Goal: Information Seeking & Learning: Learn about a topic

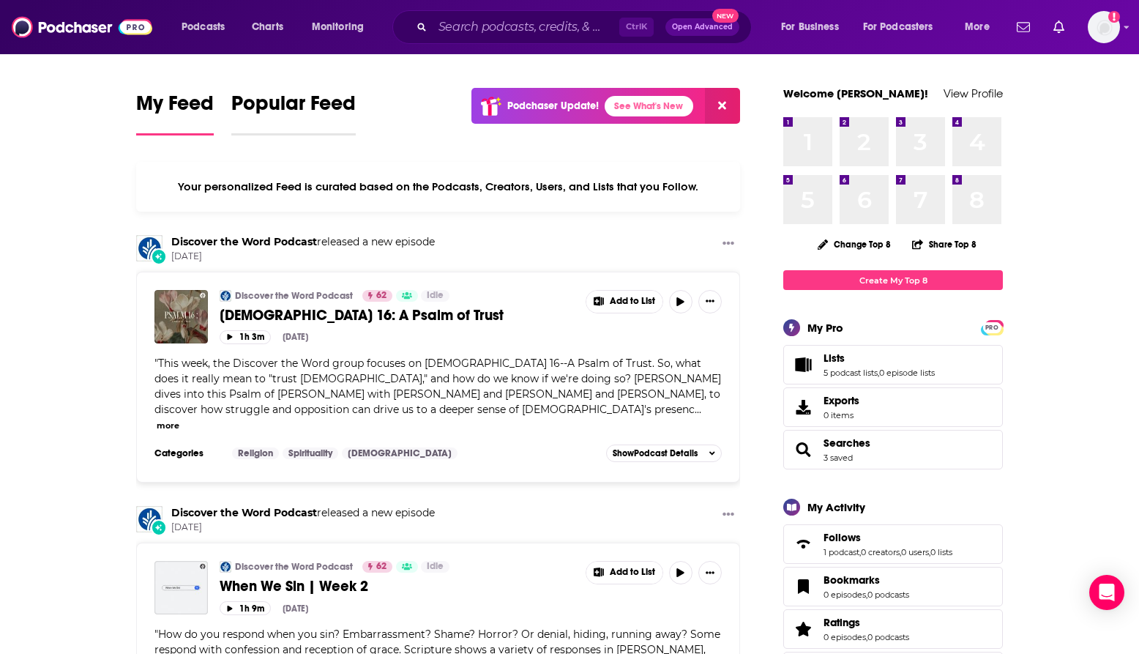
click at [306, 102] on span "Popular Feed" at bounding box center [293, 108] width 124 height 34
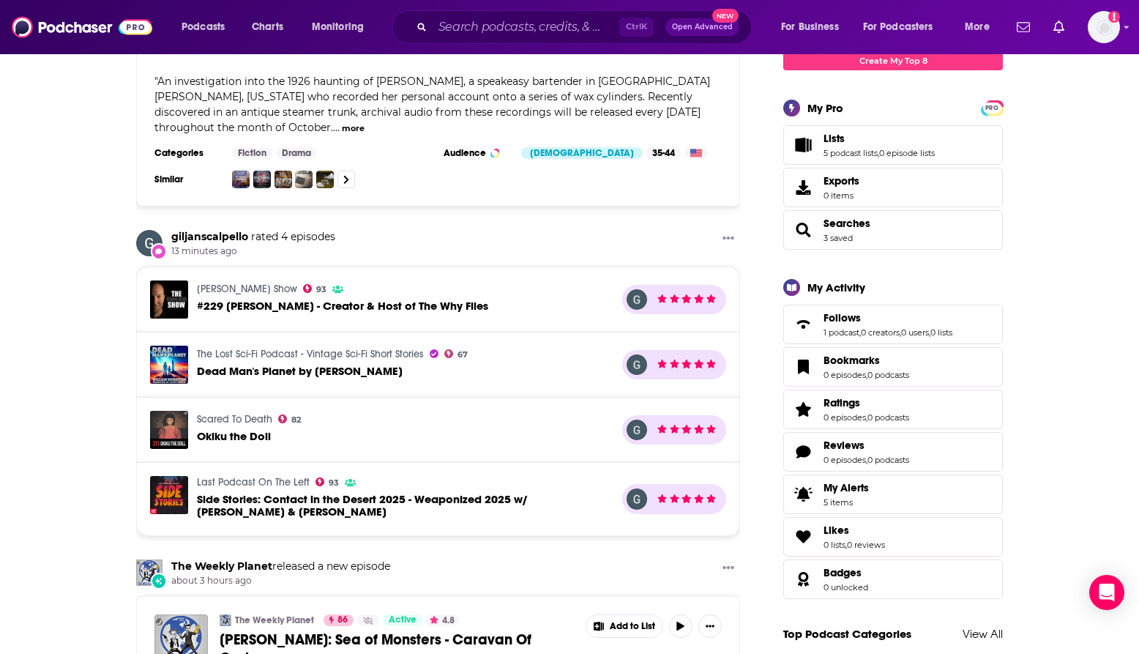
scroll to position [366, 0]
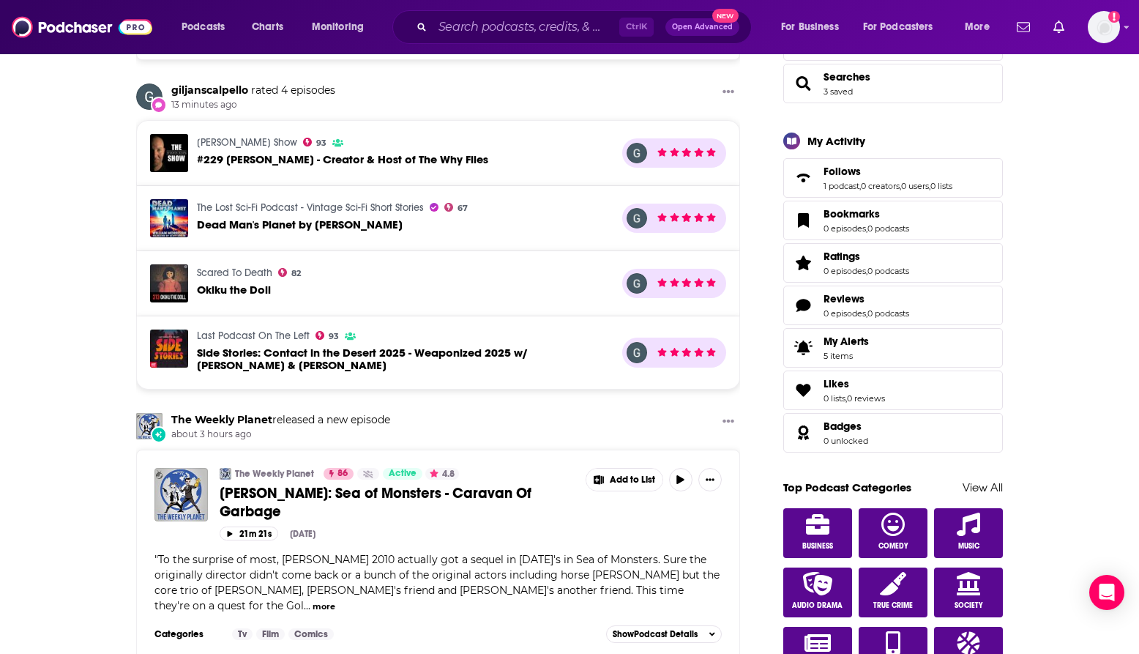
click at [207, 283] on span "Okiku the Doll" at bounding box center [234, 290] width 74 height 14
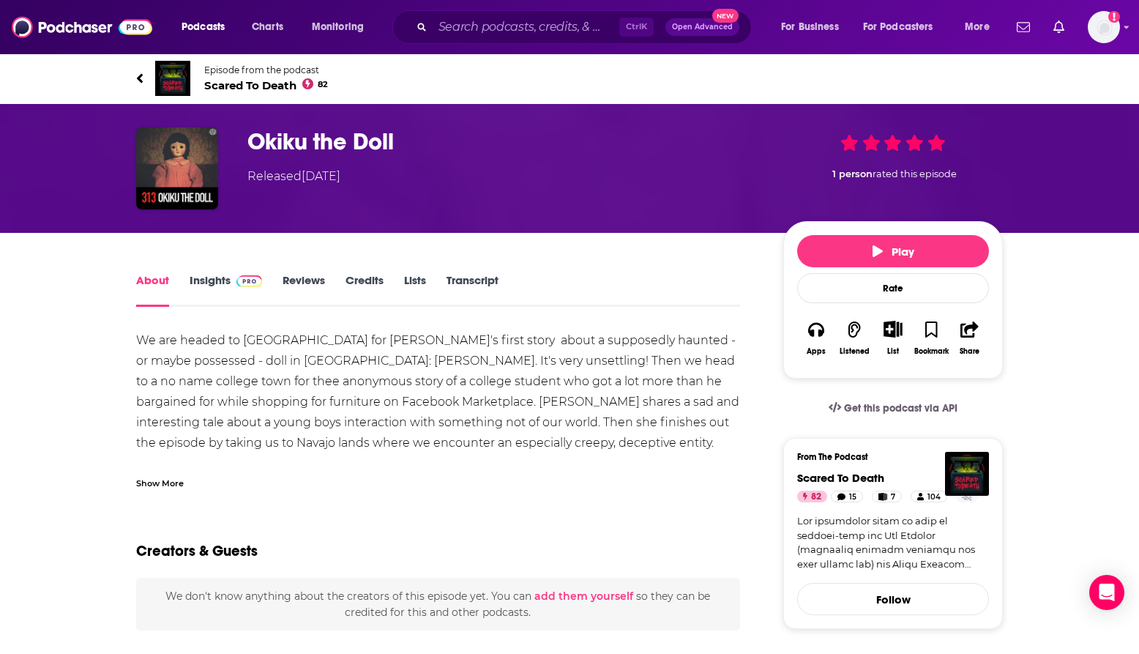
click at [215, 282] on link "Insights" at bounding box center [226, 290] width 72 height 34
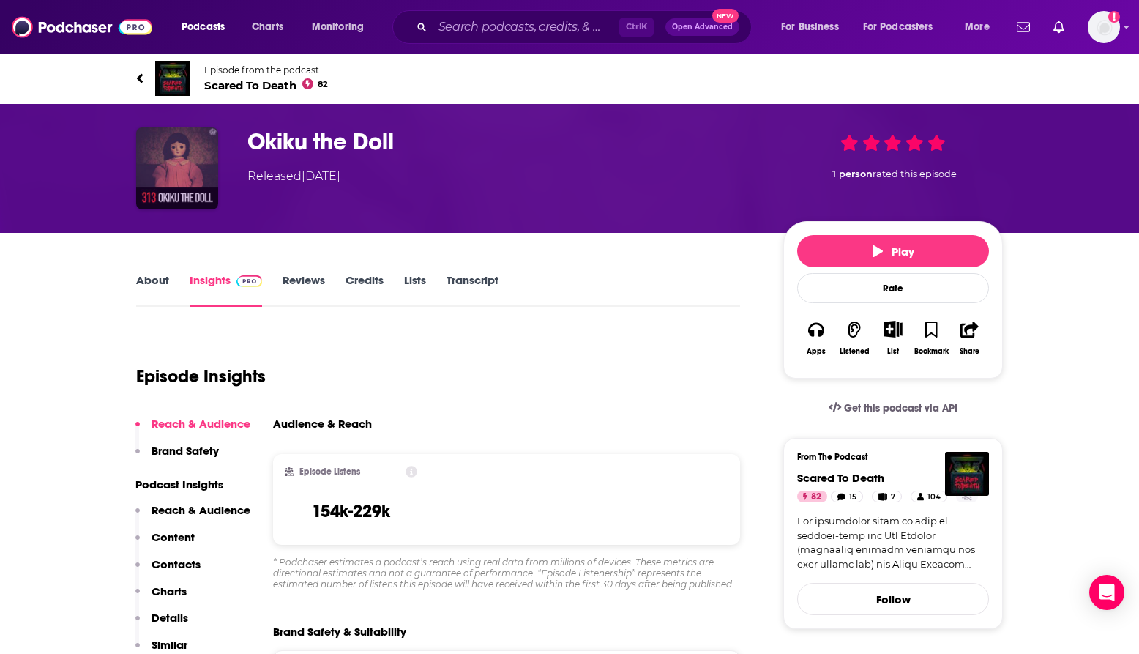
click at [179, 185] on img "Okiku the Doll" at bounding box center [177, 168] width 82 height 82
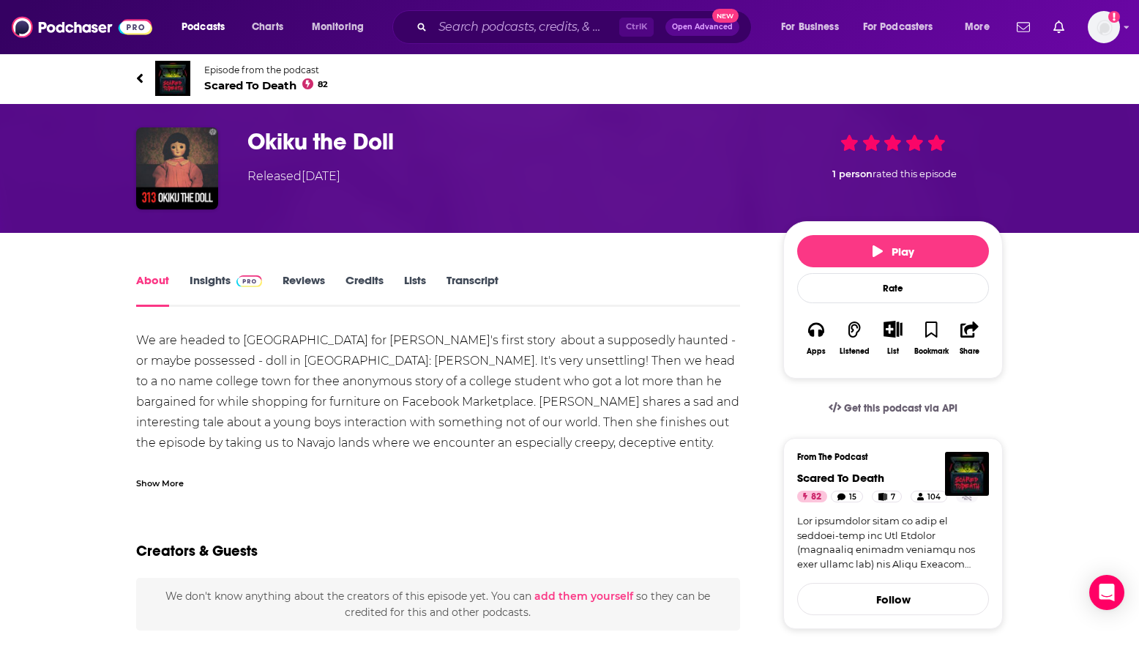
click at [206, 283] on link "Insights" at bounding box center [226, 290] width 72 height 34
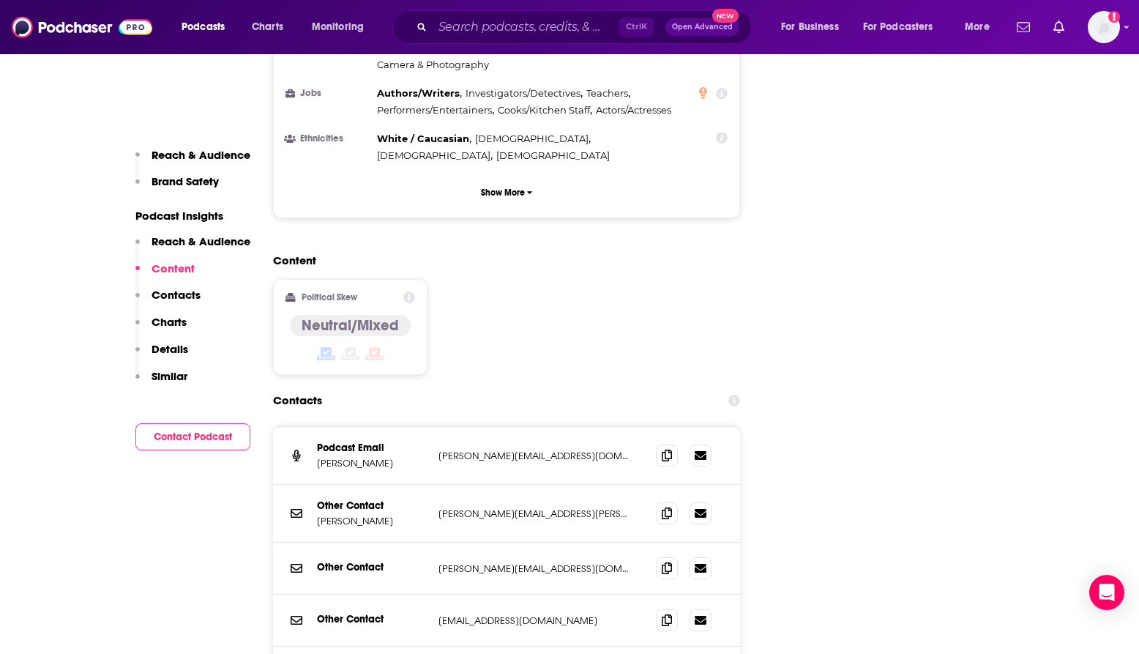
scroll to position [1538, 0]
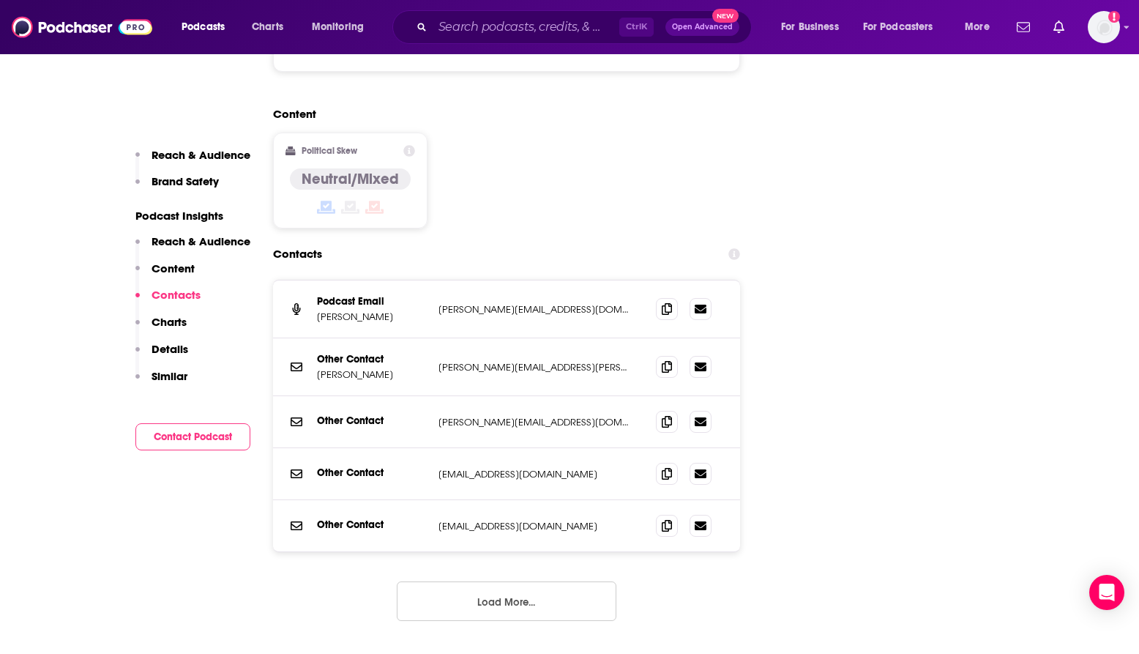
click at [532, 581] on button "Load More..." at bounding box center [507, 601] width 220 height 40
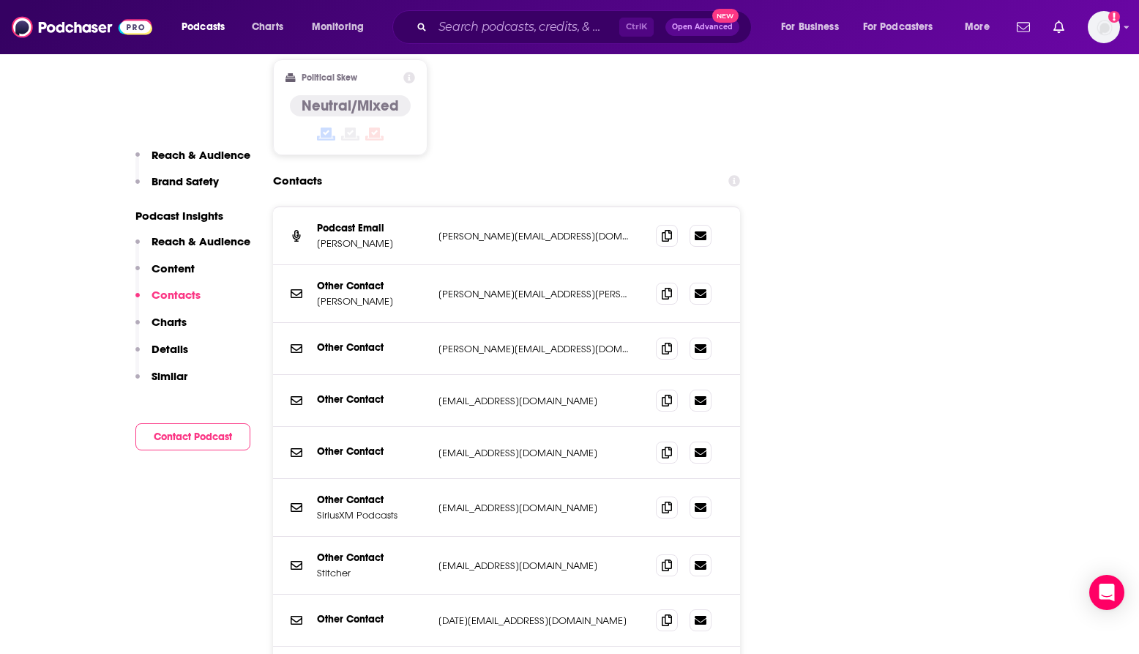
scroll to position [1757, 0]
